Goal: Information Seeking & Learning: Find specific fact

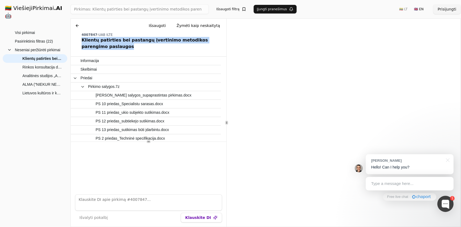
drag, startPoint x: 120, startPoint y: 49, endPoint x: 80, endPoint y: 42, distance: 40.2
click at [80, 42] on div "Chat Išsaugoti Žymėti kaip neskaitytą 4007847 - UAB ILTE Klientų patirties bei …" at bounding box center [149, 36] width 156 height 34
copy div "Klientų patirties bei pastangų įvertinimo metodikos parengimo paslaugos"
